Goal: Task Accomplishment & Management: Complete application form

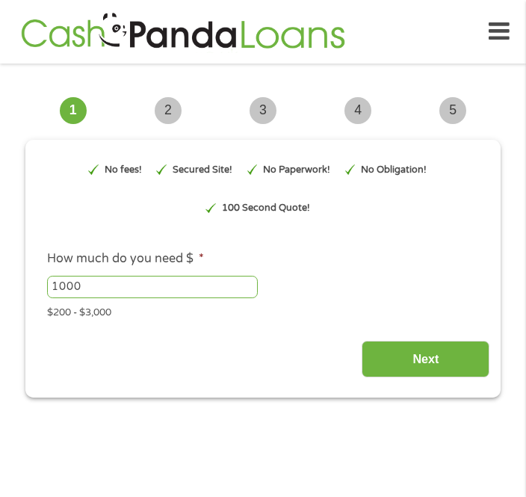
click at [139, 298] on input "1000" at bounding box center [152, 287] width 211 height 22
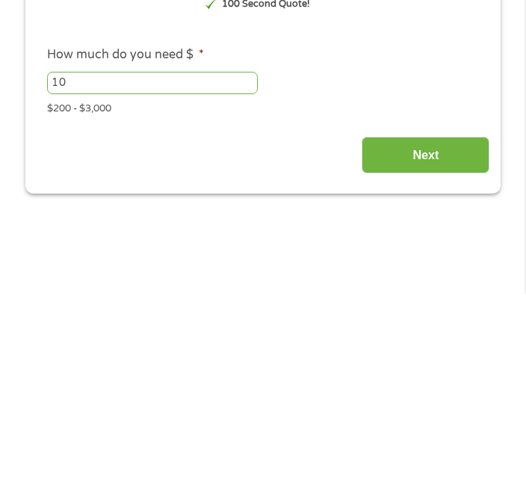
type input "1"
type input "350"
click at [431, 341] on input "Next" at bounding box center [426, 359] width 128 height 37
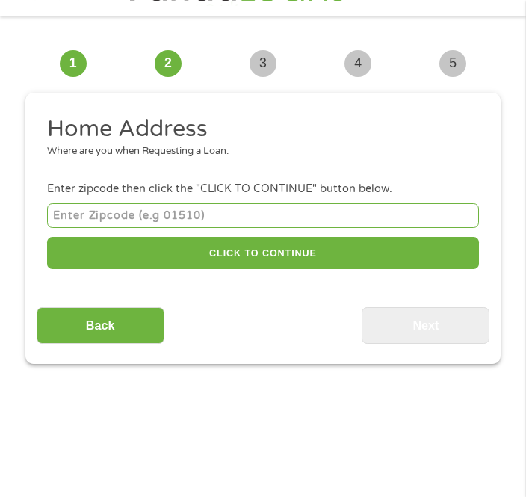
scroll to position [22, 0]
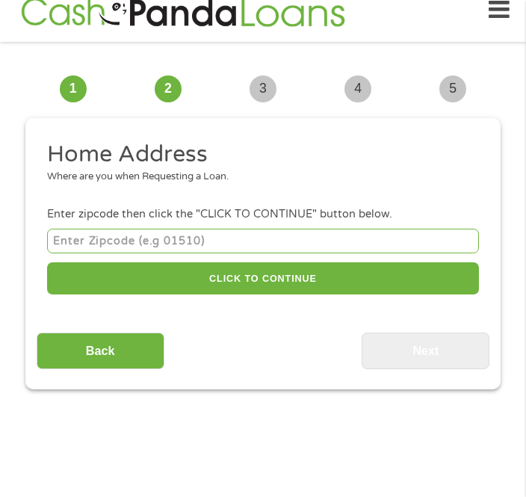
click at [161, 253] on input "number" at bounding box center [263, 241] width 432 height 25
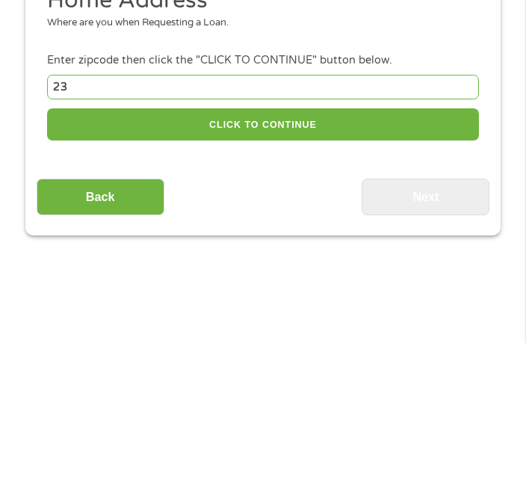
type input "239"
click at [361, 262] on button "CLICK TO CONTINUE" at bounding box center [263, 278] width 432 height 32
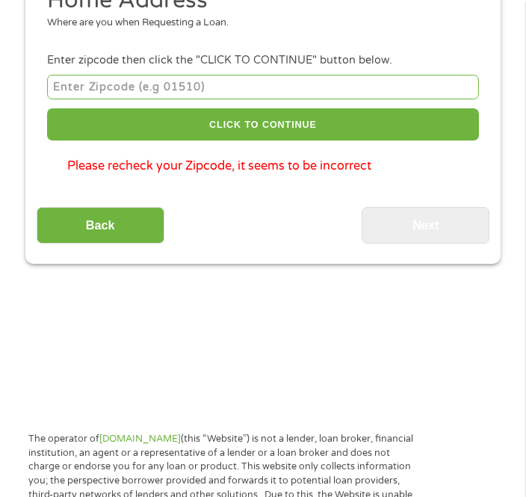
click at [229, 99] on input "number" at bounding box center [263, 87] width 432 height 25
type input "2"
type input "37207"
click at [354, 141] on button "CLICK TO CONTINUE" at bounding box center [263, 124] width 432 height 32
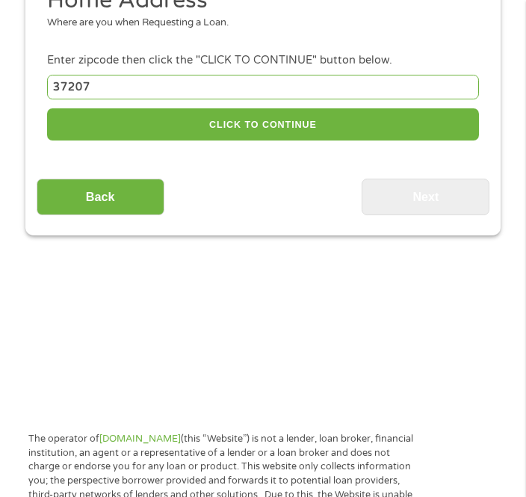
type input "37207"
type input "[GEOGRAPHIC_DATA]"
select select "[US_STATE]"
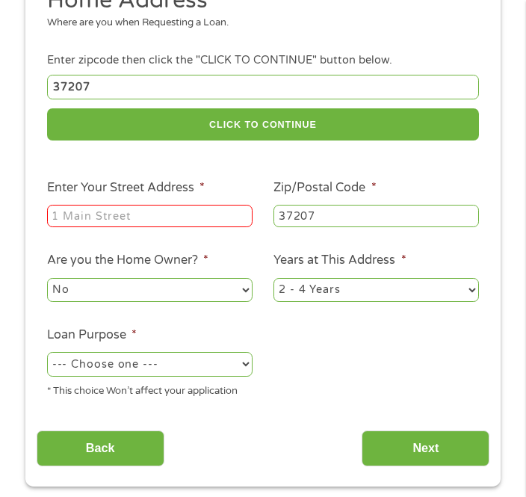
click at [205, 196] on label "Enter Your Street Address *" at bounding box center [126, 188] width 158 height 16
click at [212, 210] on input "Enter Your Street Address *" at bounding box center [150, 216] width 206 height 22
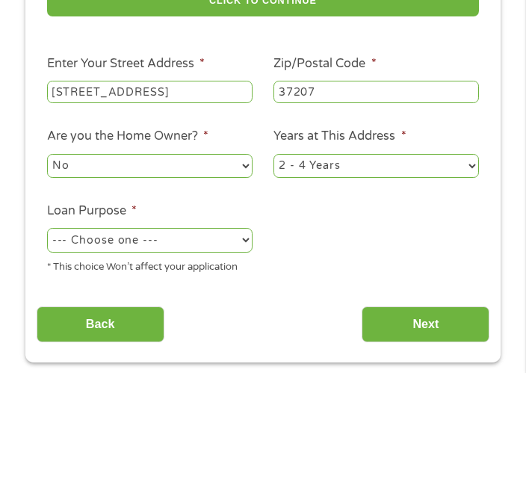
type input "[STREET_ADDRESS]"
click at [230, 278] on select "No Yes" at bounding box center [150, 290] width 206 height 24
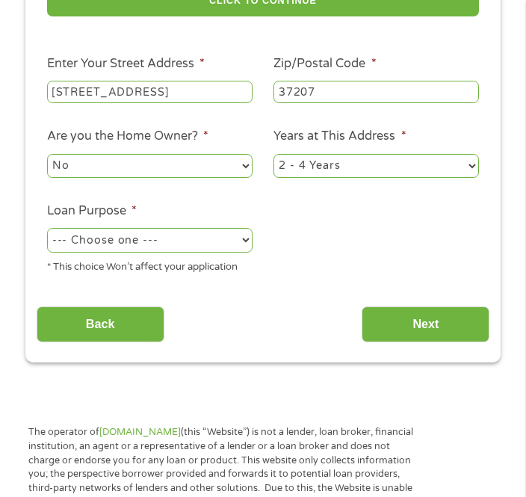
click at [237, 252] on select "--- Choose one --- Pay Bills Debt Consolidation Home Improvement Major Purchase…" at bounding box center [150, 240] width 206 height 24
click at [226, 252] on select "--- Choose one --- Pay Bills Debt Consolidation Home Improvement Major Purchase…" at bounding box center [150, 240] width 206 height 24
select select "other"
click at [449, 343] on input "Next" at bounding box center [426, 325] width 128 height 37
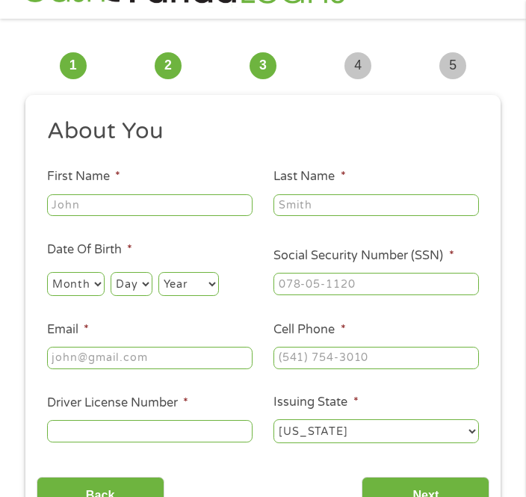
scroll to position [29, 0]
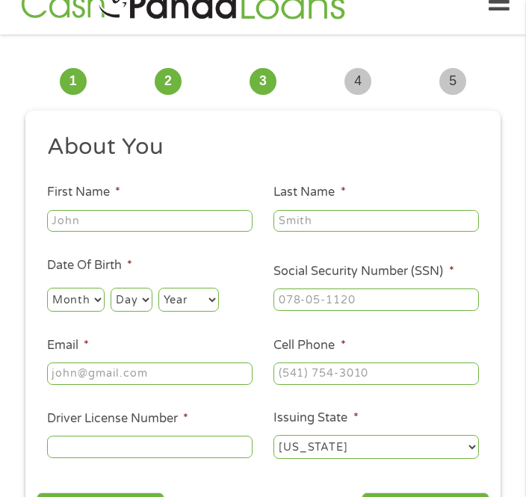
click at [224, 233] on input "First Name *" at bounding box center [150, 221] width 206 height 22
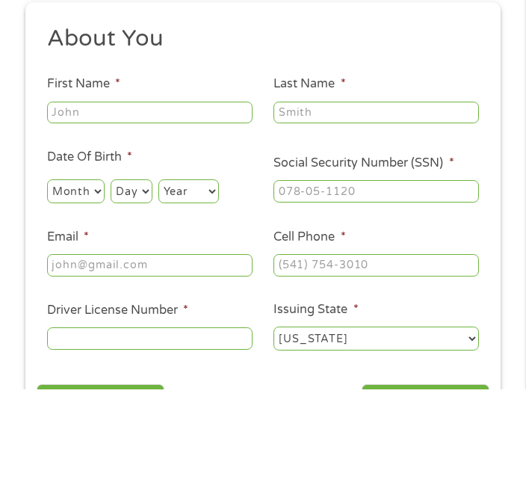
type input "[PERSON_NAME]"
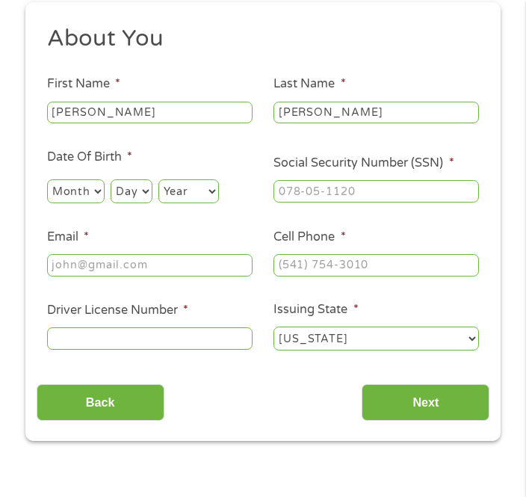
click at [98, 201] on select "Month 1 2 3 4 5 6 7 8 9 10 11 12" at bounding box center [76, 191] width 58 height 24
select select "9"
click at [152, 203] on select "Day 1 2 3 4 5 6 7 8 9 10 11 12 13 14 15 16 17 18 19 20 21 22 23 24 25 26 27 28 …" at bounding box center [131, 191] width 41 height 24
select select "23"
click at [219, 203] on select "Year [DATE] 2006 2005 2004 2003 2002 2001 2000 1999 1998 1997 1996 1995 1994 19…" at bounding box center [188, 191] width 61 height 24
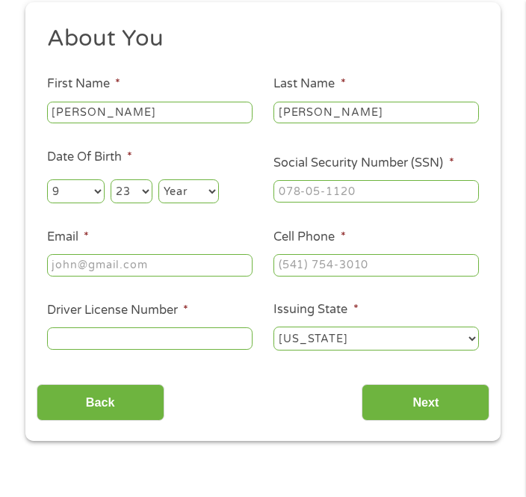
select select "1973"
click at [469, 203] on input "Social Security Number (SSN) *" at bounding box center [377, 191] width 206 height 22
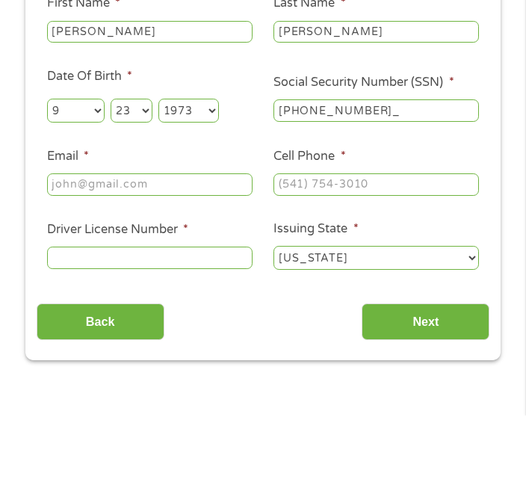
type input "413-13-8155"
click at [162, 255] on input "Email *" at bounding box center [150, 266] width 206 height 22
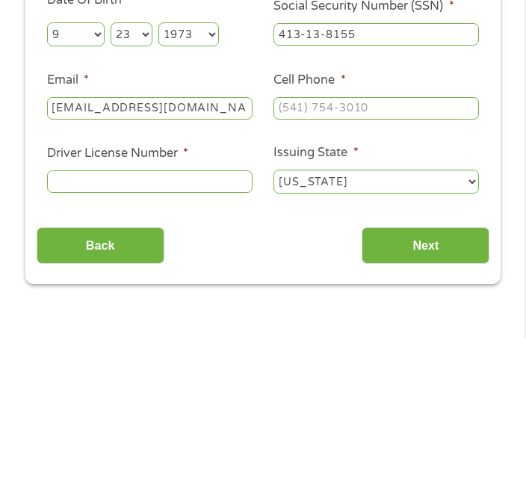
type input "[EMAIL_ADDRESS][DOMAIN_NAME]"
click at [363, 255] on input "Cell Phone *" at bounding box center [377, 266] width 206 height 22
type input "[PHONE_NUMBER]"
click at [192, 328] on input "Driver License Number *" at bounding box center [150, 339] width 206 height 22
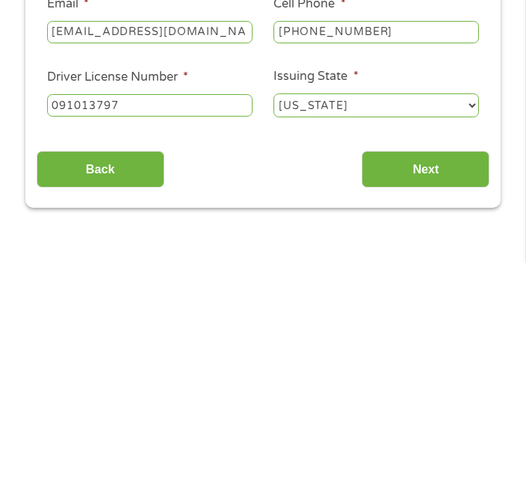
type input "091013797"
click at [442, 385] on input "Next" at bounding box center [426, 403] width 128 height 37
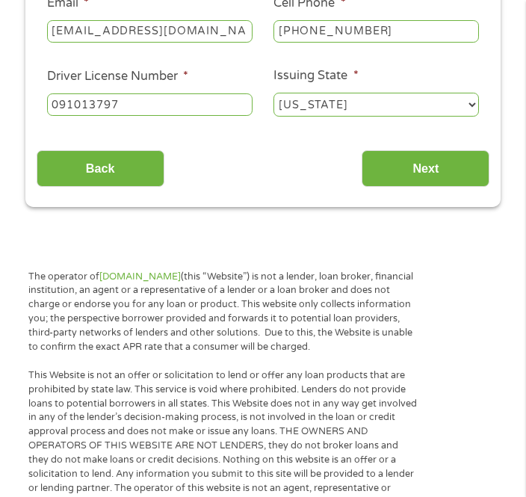
click at [439, 187] on input "Next" at bounding box center [426, 168] width 128 height 37
click at [451, 185] on input "Next" at bounding box center [426, 168] width 128 height 37
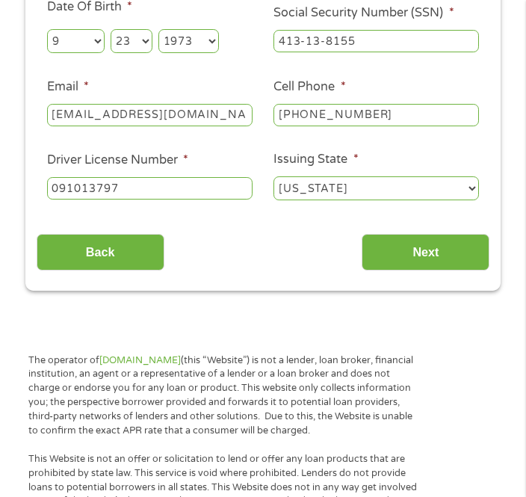
scroll to position [282, 0]
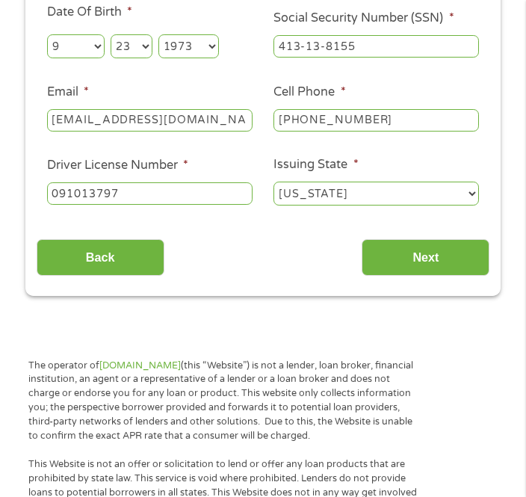
click at [441, 277] on input "Next" at bounding box center [426, 258] width 128 height 37
click at [440, 276] on input "Next" at bounding box center [426, 258] width 128 height 37
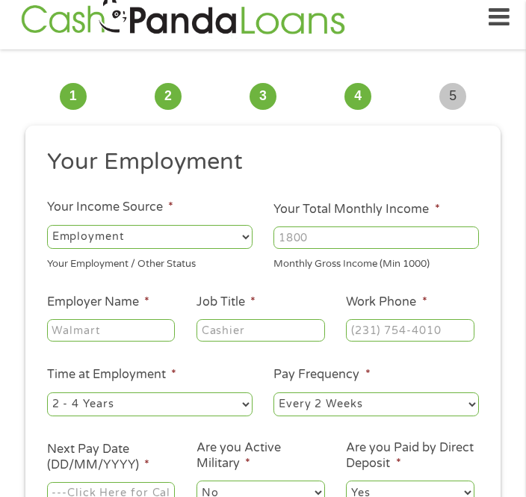
scroll to position [22, 0]
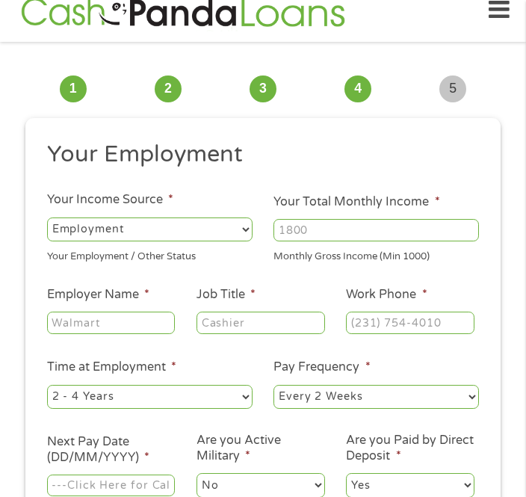
click at [244, 241] on select "--- Choose one --- Employment [DEMOGRAPHIC_DATA] Benefits" at bounding box center [150, 230] width 206 height 24
select select "benefits"
type input "Other"
type input "[PHONE_NUMBER]"
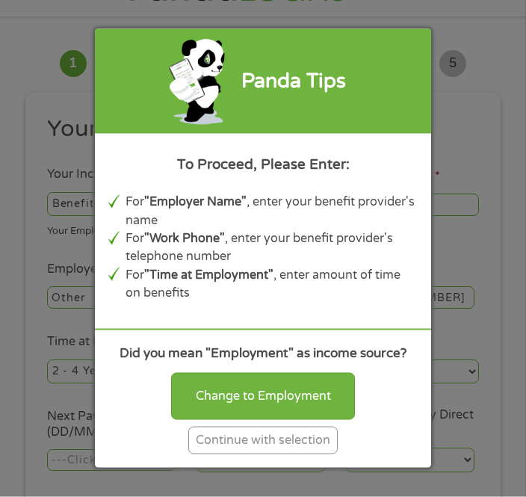
scroll to position [47, 0]
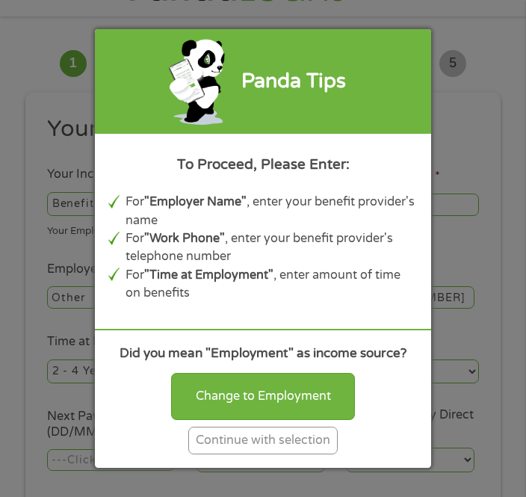
click at [316, 455] on div "Continue with selection" at bounding box center [263, 441] width 150 height 28
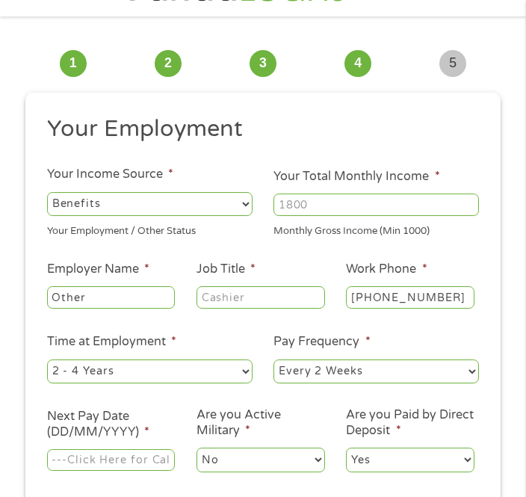
click at [462, 216] on input "Your Total Monthly Income *" at bounding box center [377, 205] width 206 height 22
type input "596"
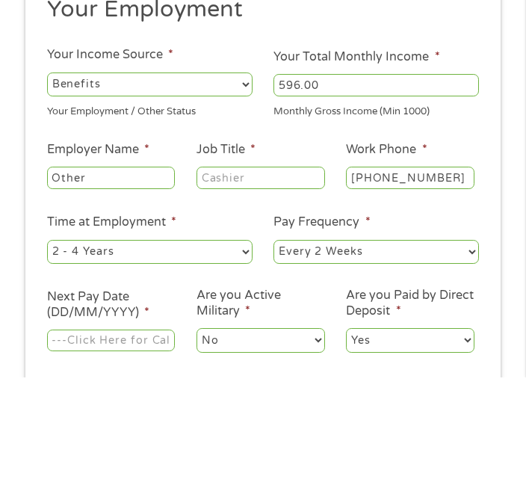
type input "596.00"
click at [153, 286] on input "Other" at bounding box center [111, 297] width 128 height 22
click at [290, 286] on input "Job Title *" at bounding box center [261, 297] width 128 height 22
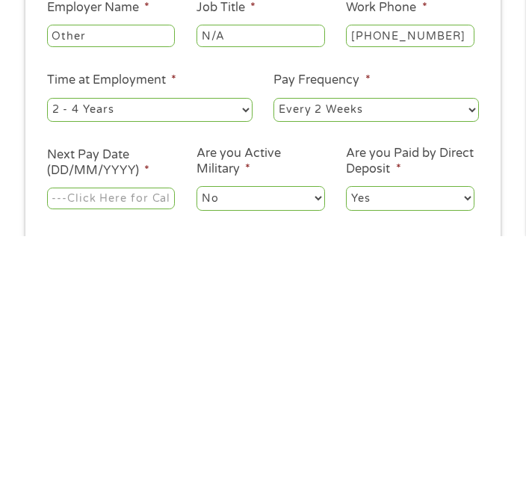
type input "N/A"
click at [154, 449] on input "Next Pay Date (DD/MM/YYYY) *" at bounding box center [111, 460] width 128 height 22
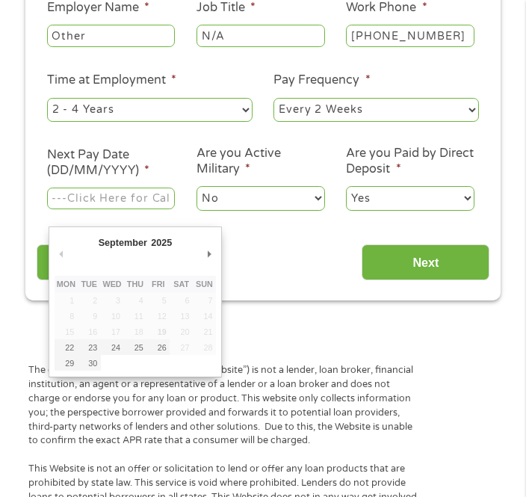
type input "[DATE]"
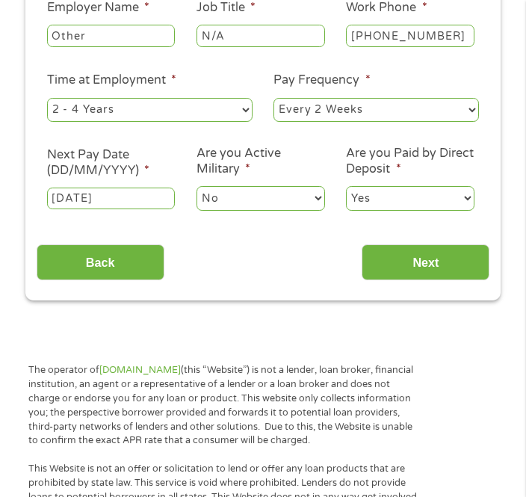
click at [428, 281] on input "Next" at bounding box center [426, 262] width 128 height 37
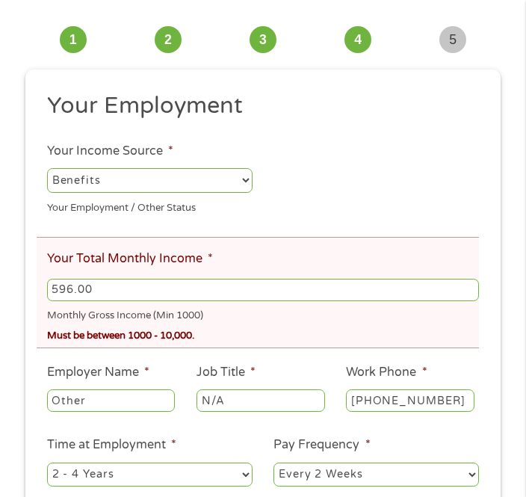
scroll to position [22, 0]
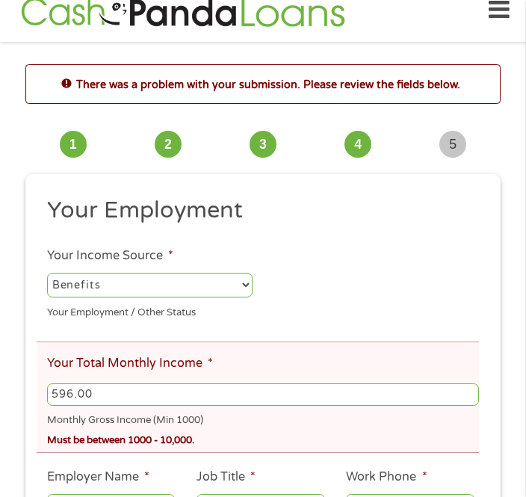
click at [123, 428] on div "Monthly Gross Income (Min 1000)" at bounding box center [263, 418] width 432 height 20
click at [124, 406] on input "596.00" at bounding box center [263, 395] width 432 height 22
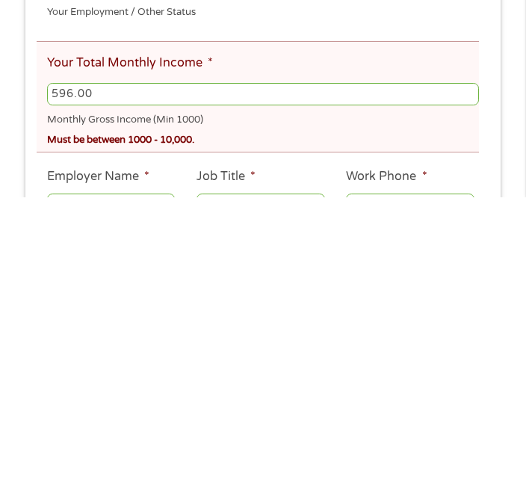
type input "596.0"
type input "5"
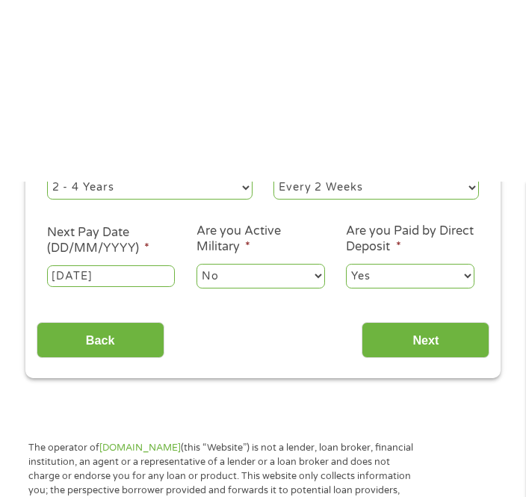
scroll to position [603, 0]
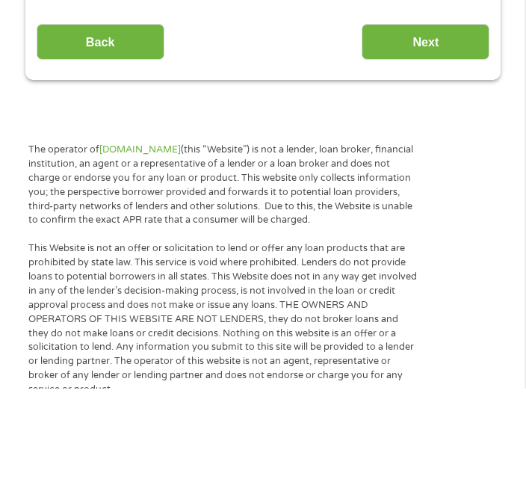
type input "1002"
click at [452, 133] on input "Next" at bounding box center [426, 151] width 128 height 37
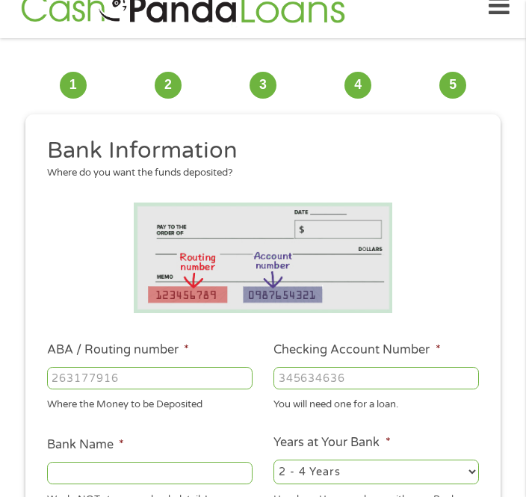
scroll to position [22, 0]
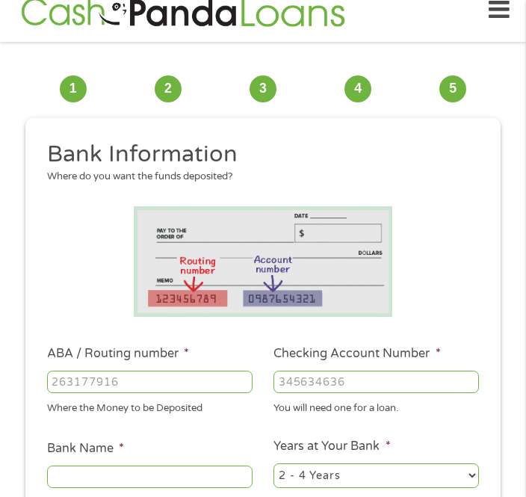
click at [206, 393] on input "ABA / Routing number *" at bounding box center [150, 382] width 206 height 22
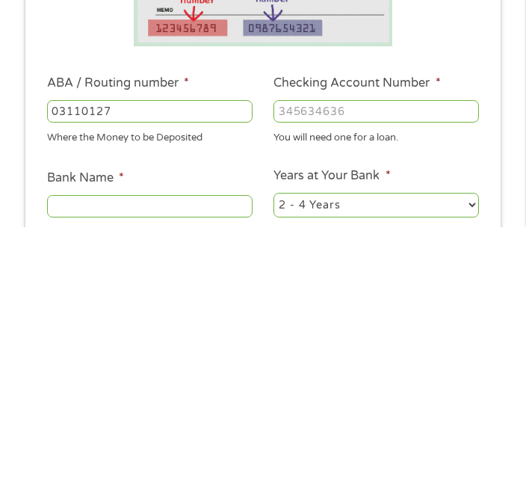
type input "031101279"
type input "THE BANCORP BANK"
type input "031101279"
click at [398, 371] on input "Checking Account Number *" at bounding box center [377, 382] width 206 height 22
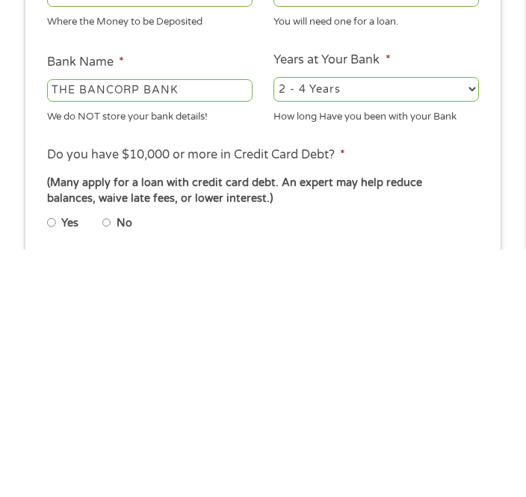
scroll to position [179, 0]
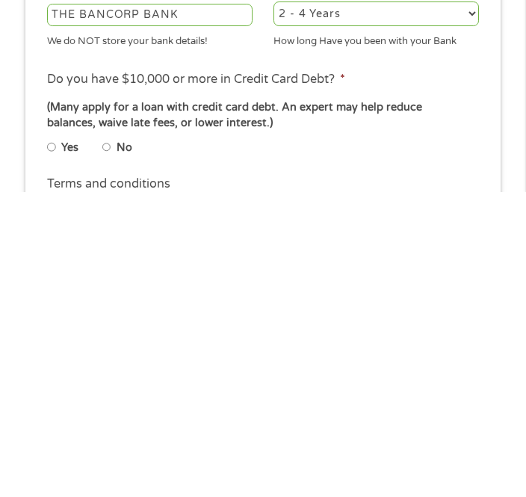
type input "222170001584"
click at [126, 445] on label "No" at bounding box center [125, 453] width 16 height 16
click at [111, 443] on input "No" at bounding box center [106, 452] width 9 height 18
radio input "true"
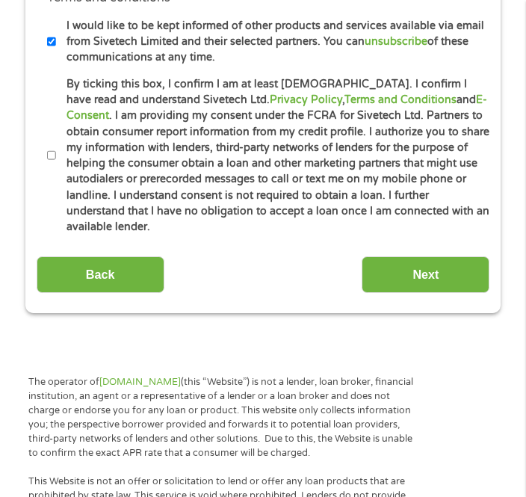
scroll to position [673, 0]
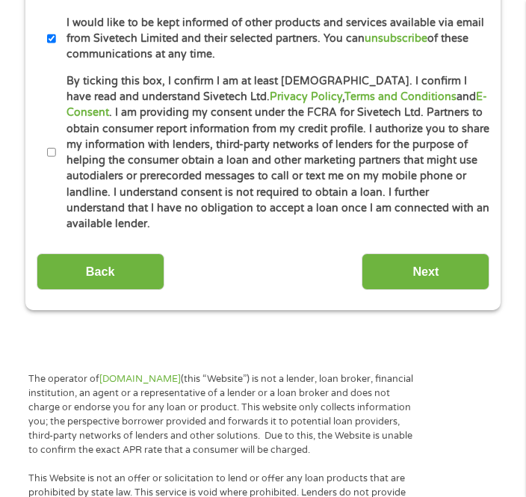
click at [66, 233] on label "By ticking this box, I confirm I am at least [DEMOGRAPHIC_DATA]. I confirm I ha…" at bounding box center [273, 152] width 434 height 159
click at [56, 161] on input "By ticking this box, I confirm I am at least [DEMOGRAPHIC_DATA]. I confirm I ha…" at bounding box center [51, 153] width 9 height 18
checkbox input "true"
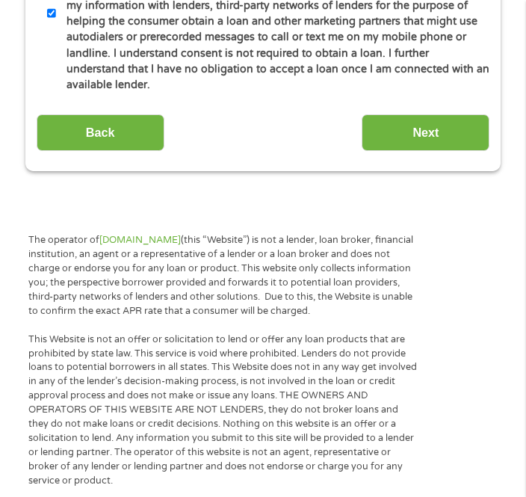
scroll to position [812, 0]
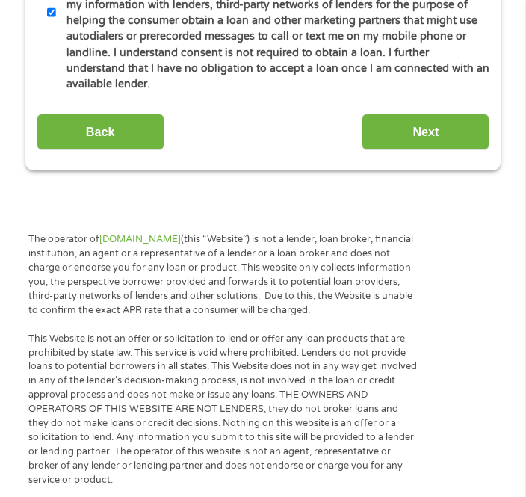
click at [440, 151] on input "Next" at bounding box center [426, 132] width 128 height 37
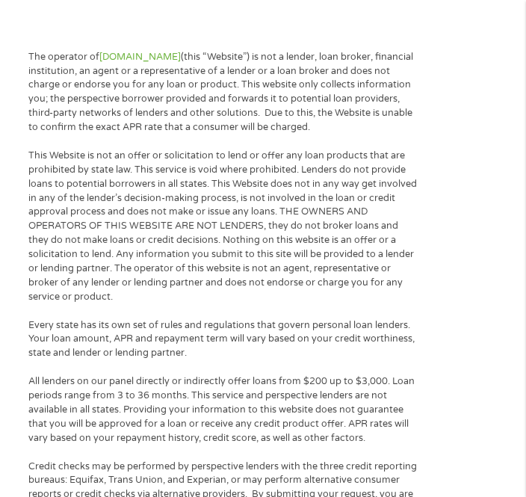
scroll to position [22, 0]
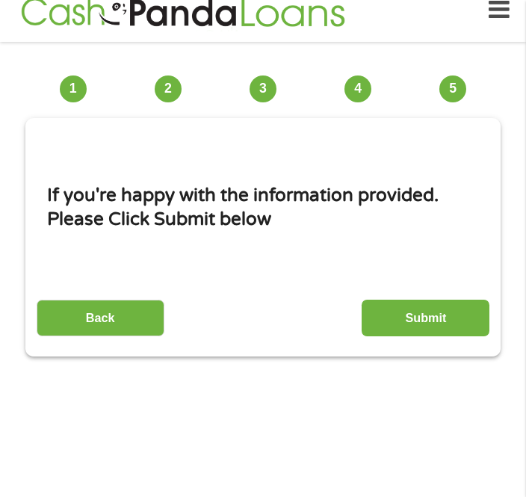
click at [431, 334] on input "Submit" at bounding box center [426, 318] width 128 height 37
